Goal: Check status: Check status

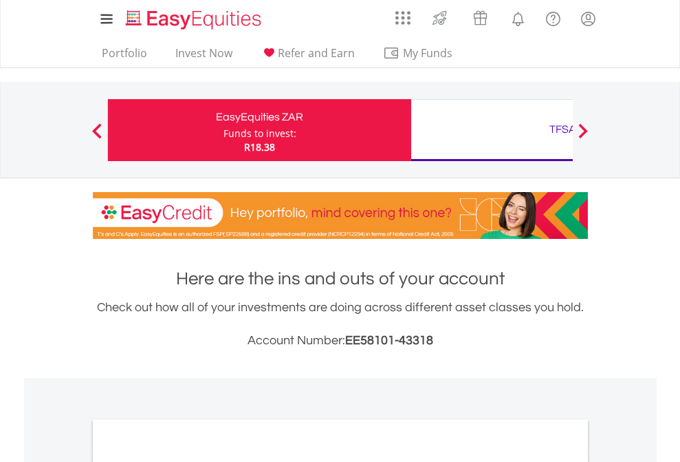
click at [224, 130] on div "Funds to invest:" at bounding box center [260, 134] width 73 height 14
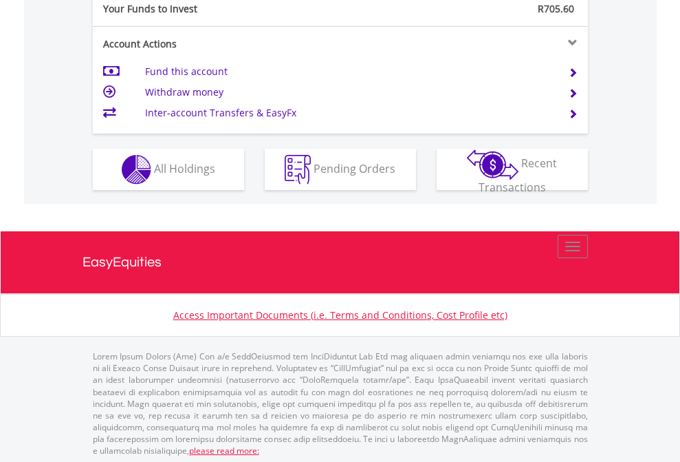
scroll to position [1374, 0]
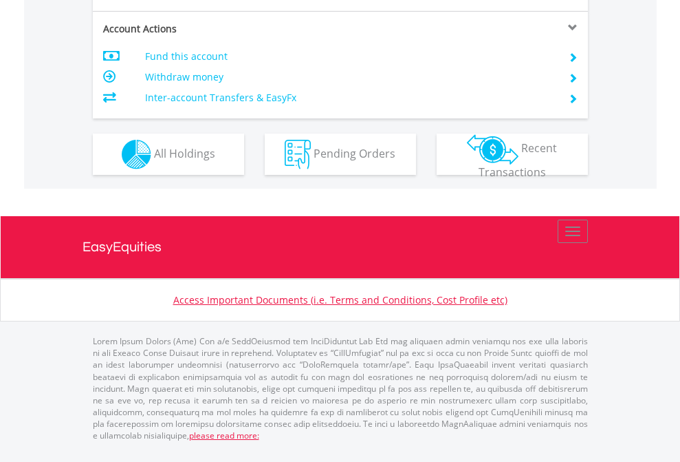
scroll to position [1319, 0]
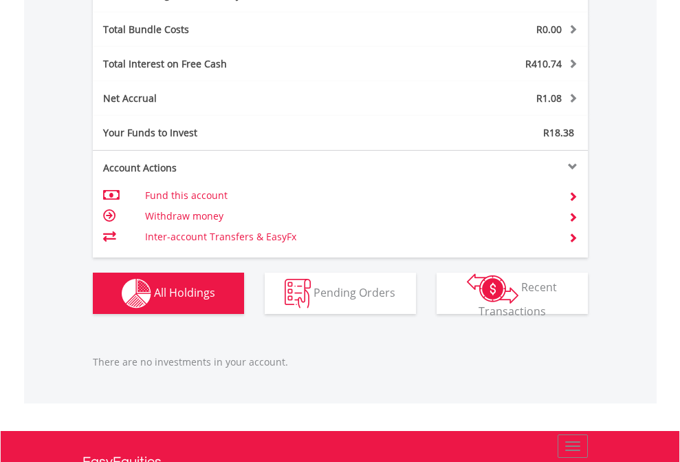
scroll to position [1477, 0]
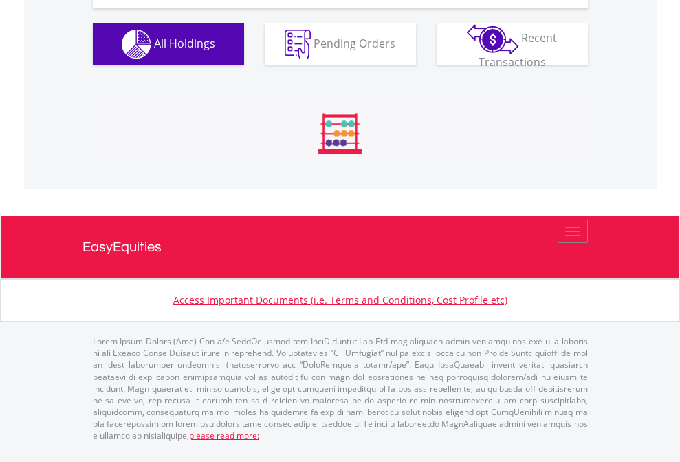
scroll to position [132, 216]
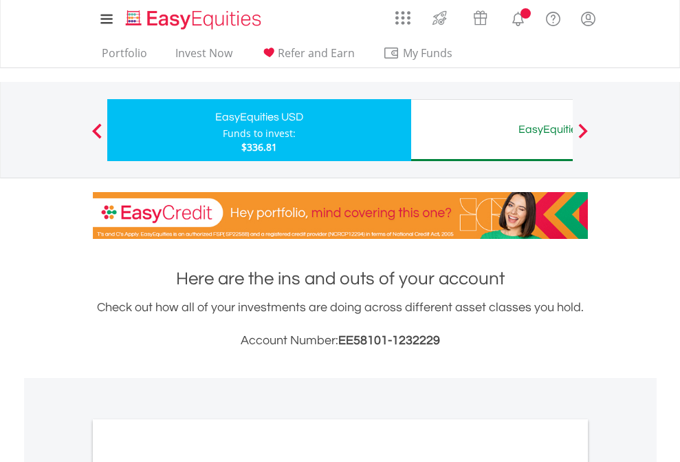
scroll to position [827, 0]
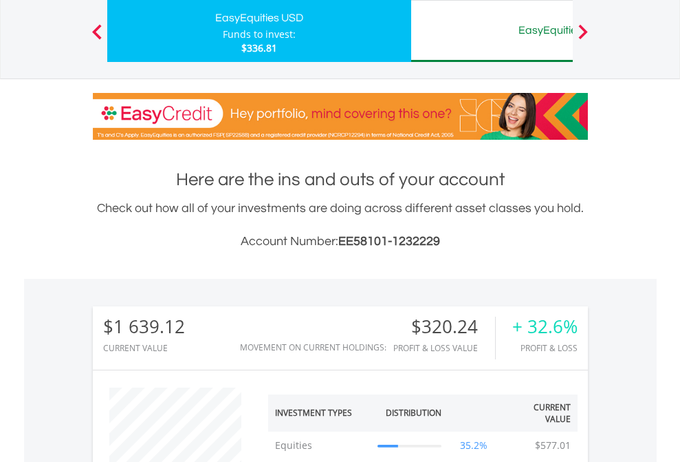
scroll to position [132, 216]
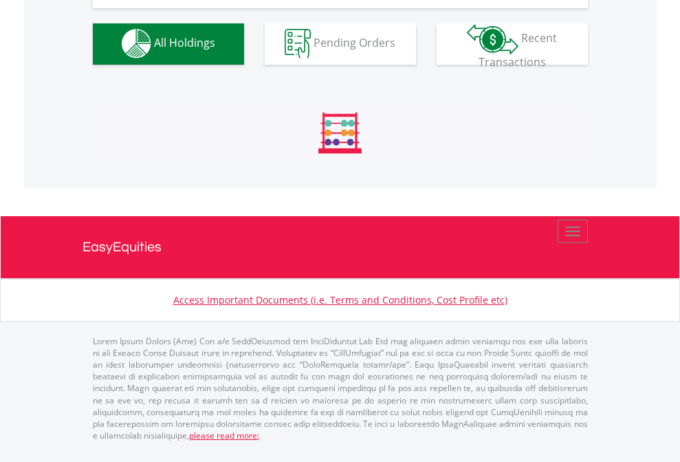
scroll to position [1362, 0]
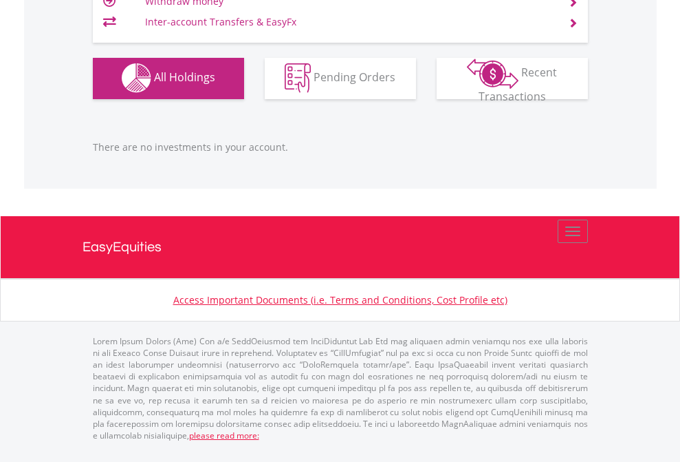
scroll to position [132, 216]
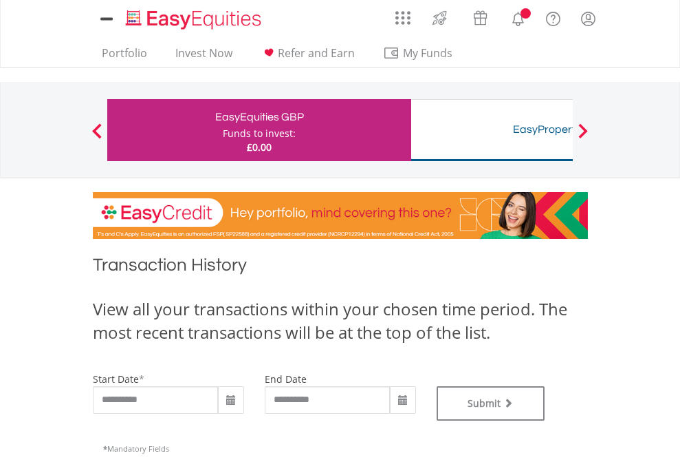
type input "**********"
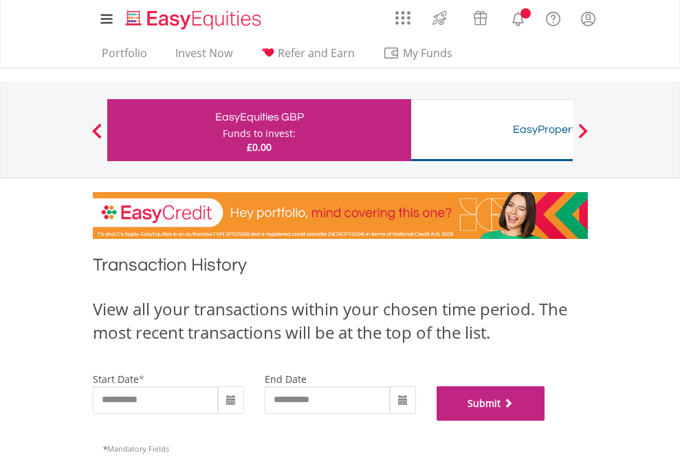
click at [545, 420] on button "Submit" at bounding box center [491, 403] width 109 height 34
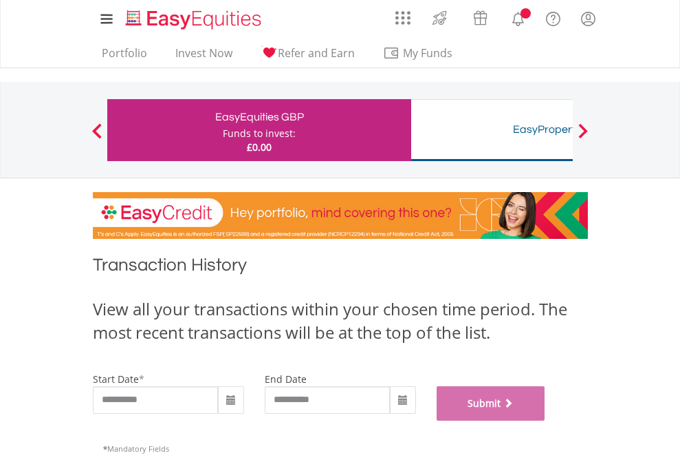
scroll to position [558, 0]
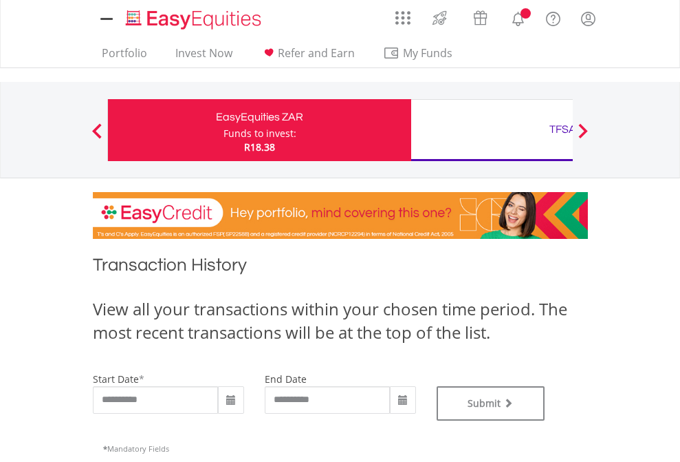
click at [492, 130] on div "TFSA" at bounding box center [563, 129] width 287 height 19
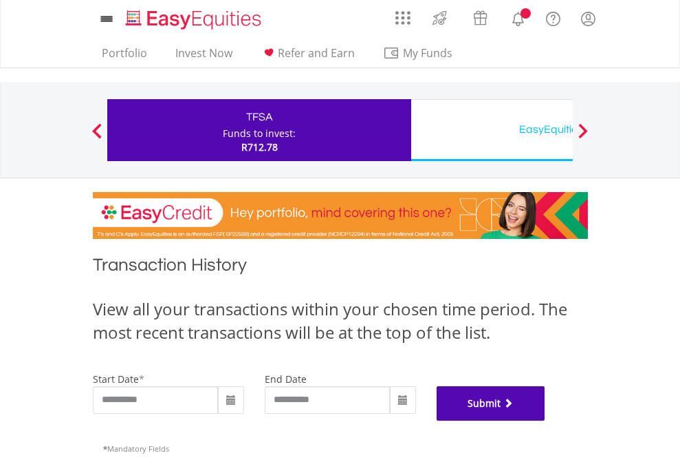
click at [545, 420] on button "Submit" at bounding box center [491, 403] width 109 height 34
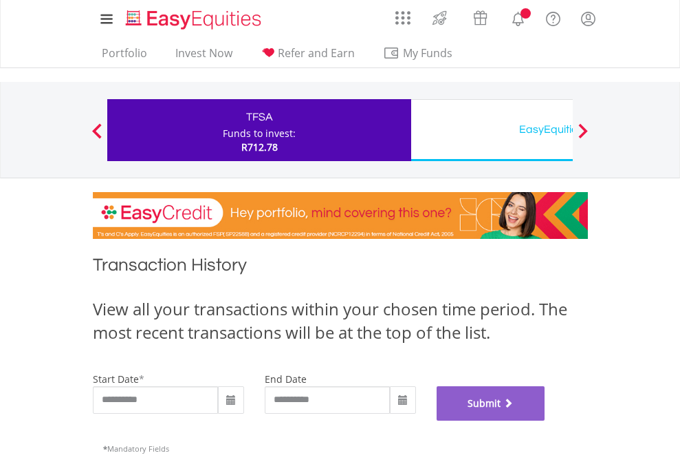
scroll to position [558, 0]
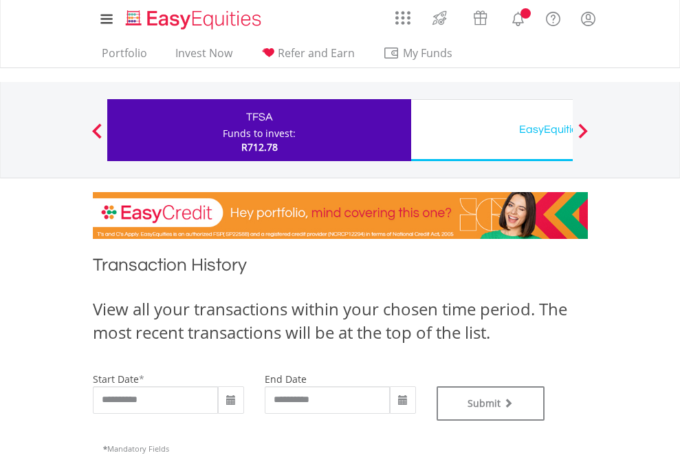
click at [492, 130] on div "EasyEquities USD" at bounding box center [563, 129] width 287 height 19
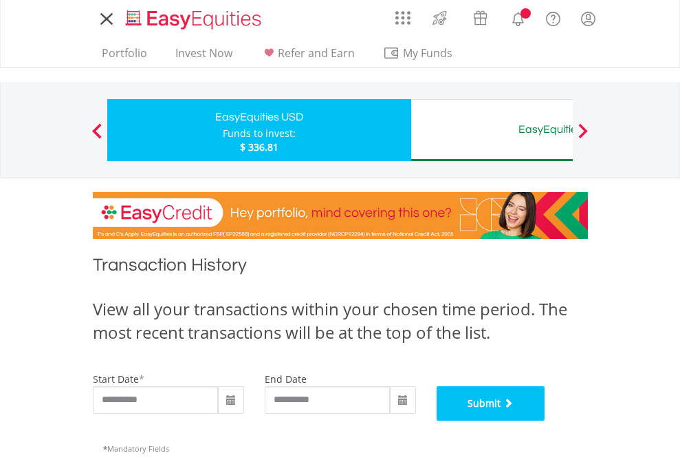
click at [545, 420] on button "Submit" at bounding box center [491, 403] width 109 height 34
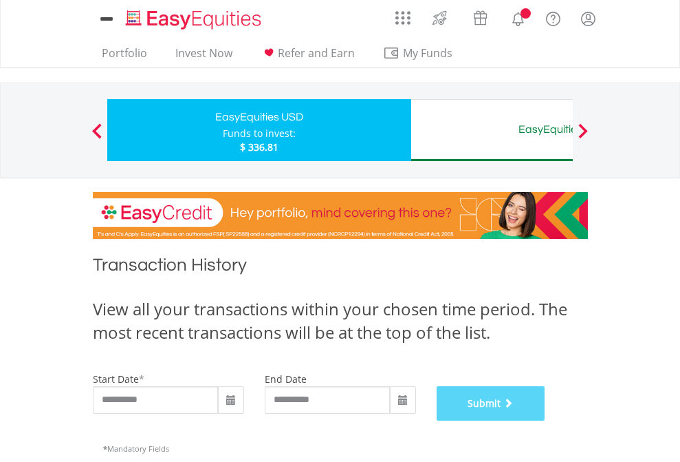
scroll to position [558, 0]
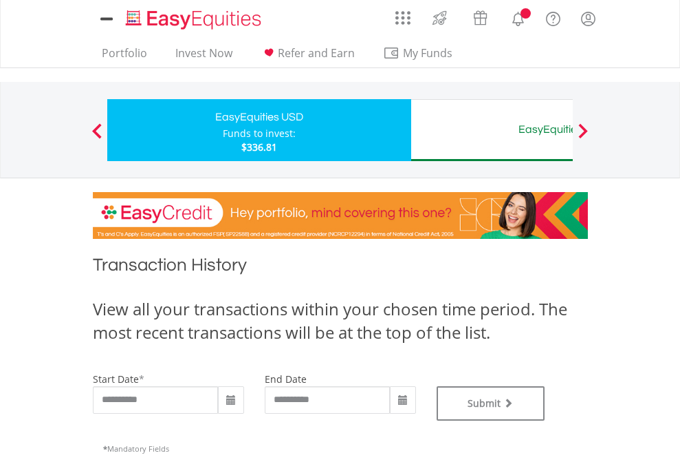
click at [492, 130] on div "EasyEquities AUD" at bounding box center [563, 129] width 287 height 19
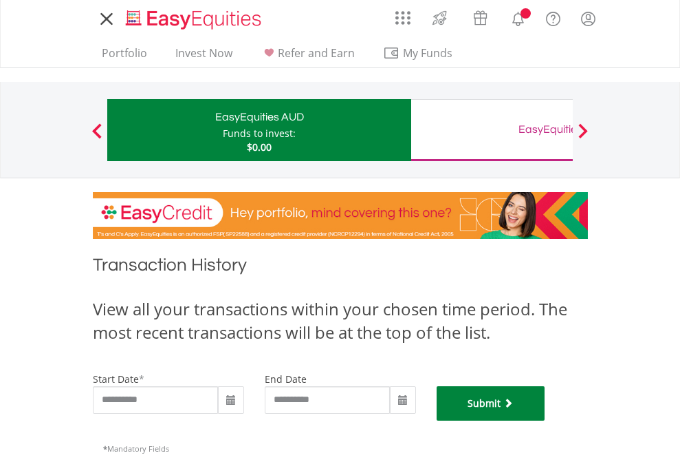
click at [545, 420] on button "Submit" at bounding box center [491, 403] width 109 height 34
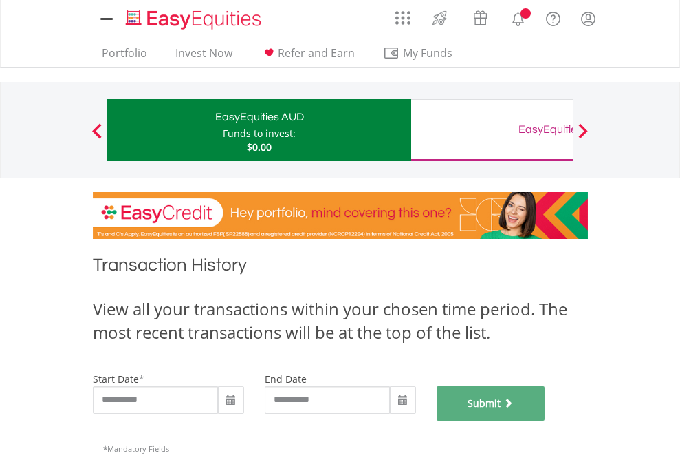
scroll to position [558, 0]
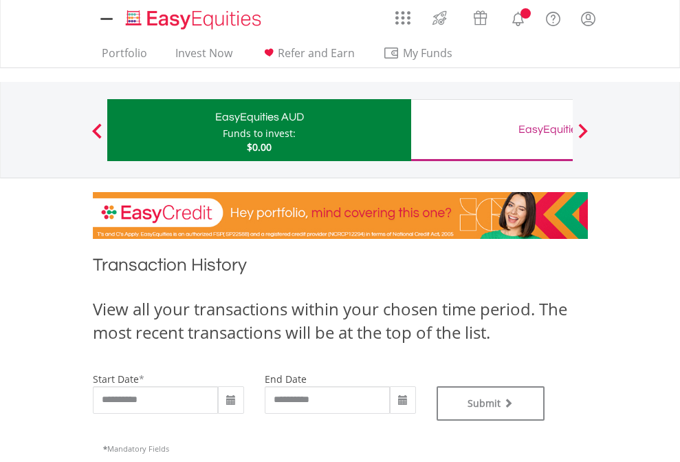
click at [492, 130] on div "EasyEquities GBP" at bounding box center [563, 129] width 287 height 19
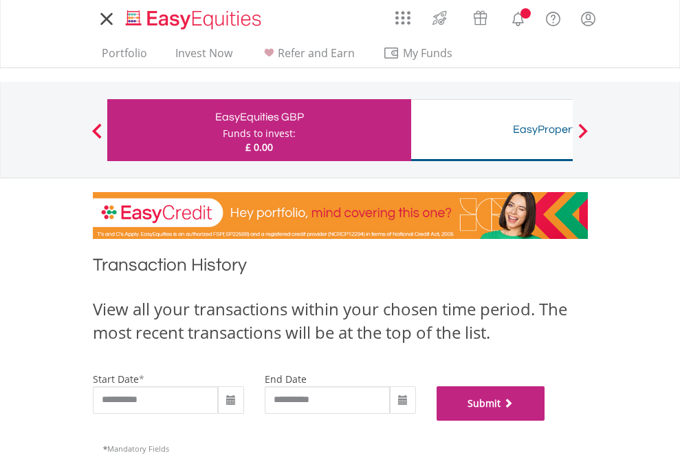
click at [545, 420] on button "Submit" at bounding box center [491, 403] width 109 height 34
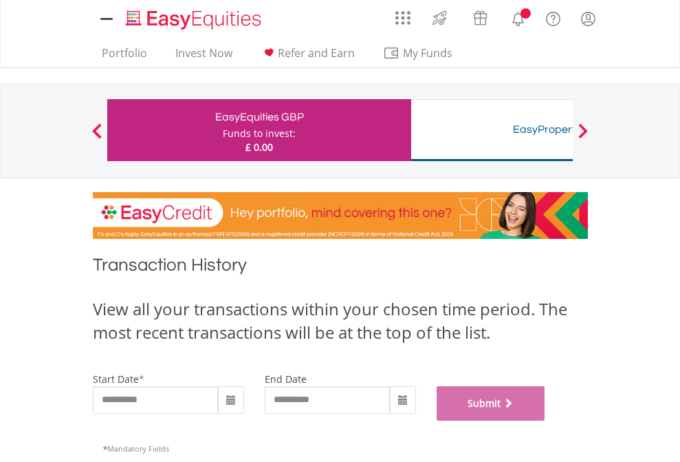
scroll to position [558, 0]
